Goal: Transaction & Acquisition: Purchase product/service

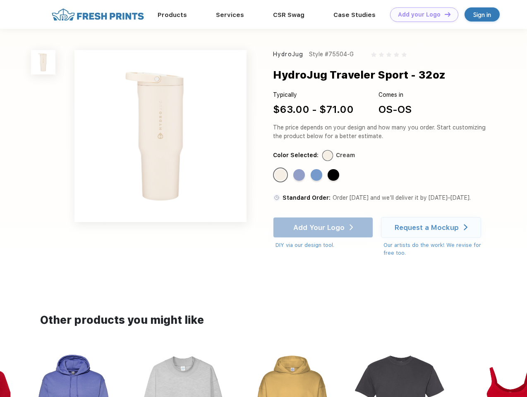
click at [421, 14] on link "Add your Logo Design Tool" at bounding box center [424, 14] width 68 height 14
click at [0, 0] on div "Design Tool" at bounding box center [0, 0] width 0 height 0
click at [444, 14] on link "Add your Logo Design Tool" at bounding box center [424, 14] width 68 height 14
click at [43, 62] on img at bounding box center [43, 62] width 24 height 24
click at [281, 175] on div "Standard Color" at bounding box center [281, 175] width 12 height 12
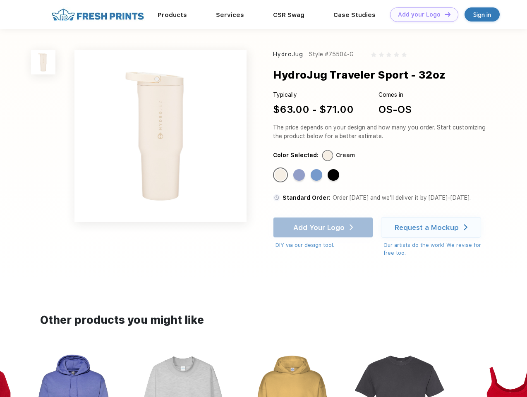
click at [300, 175] on div "Standard Color" at bounding box center [299, 175] width 12 height 12
click at [317, 175] on div "Standard Color" at bounding box center [316, 175] width 12 height 12
click at [334, 175] on div "Standard Color" at bounding box center [333, 175] width 12 height 12
click at [324, 227] on div "Add Your Logo DIY via our design tool. Ah shoot! This product isn't up in our d…" at bounding box center [323, 233] width 100 height 32
click at [432, 227] on div "Request a Mockup" at bounding box center [426, 227] width 64 height 8
